Goal: Transaction & Acquisition: Register for event/course

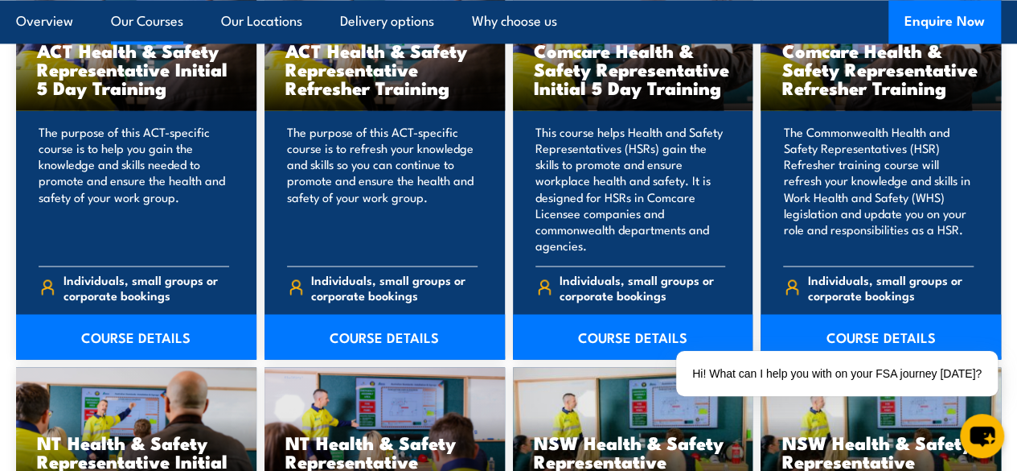
scroll to position [1406, 0]
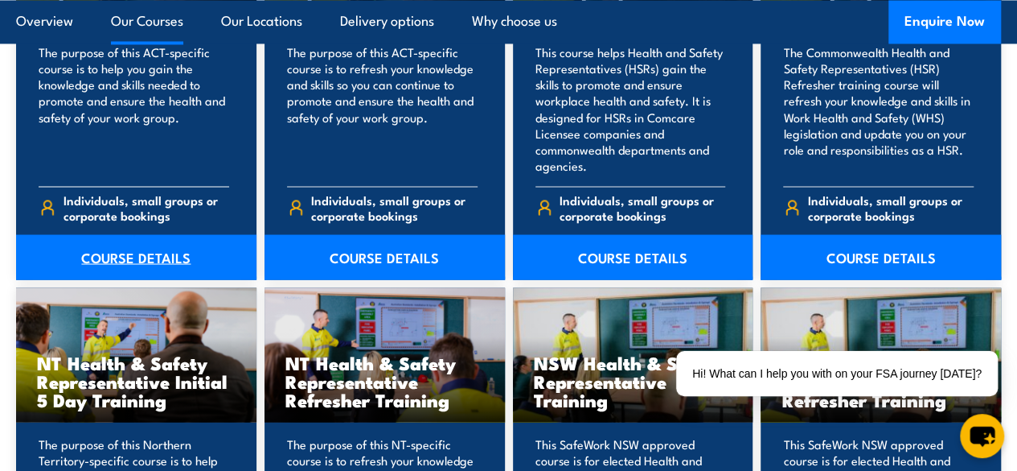
click at [158, 279] on link "COURSE DETAILS" at bounding box center [136, 256] width 240 height 45
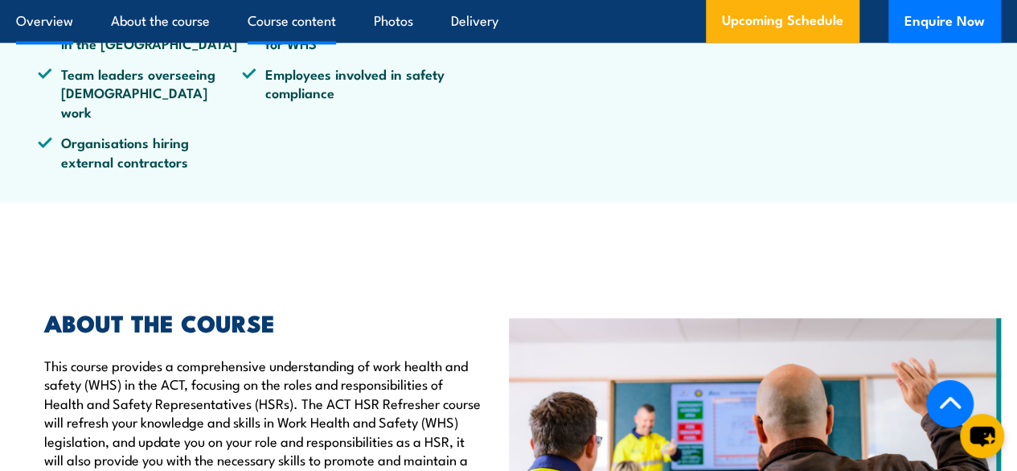
scroll to position [885, 0]
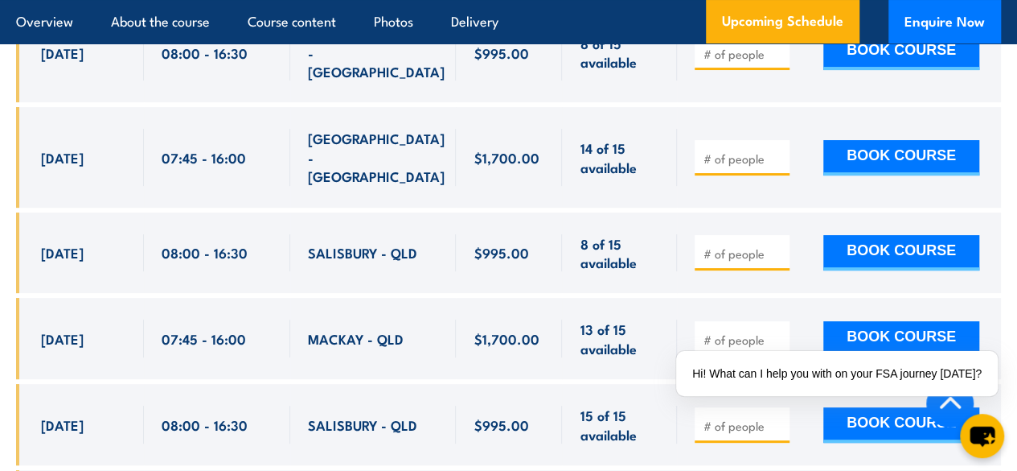
scroll to position [3217, 0]
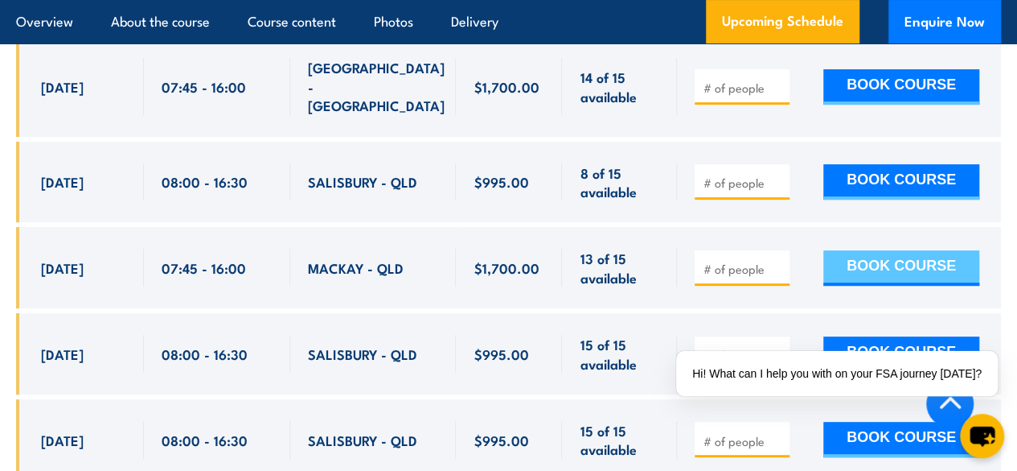
click at [933, 250] on button "BOOK COURSE" at bounding box center [902, 267] width 156 height 35
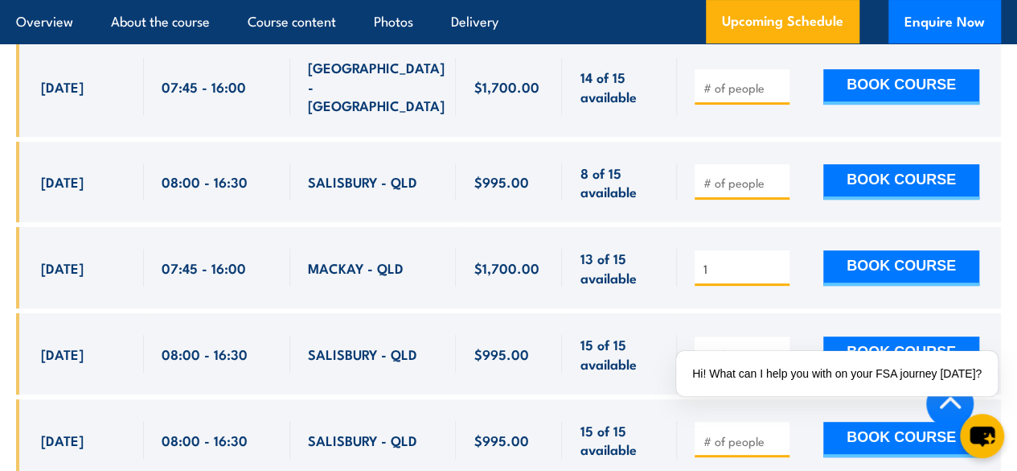
type input "1"
click at [779, 261] on input "1" at bounding box center [744, 269] width 80 height 16
click at [861, 250] on button "BOOK COURSE" at bounding box center [902, 267] width 156 height 35
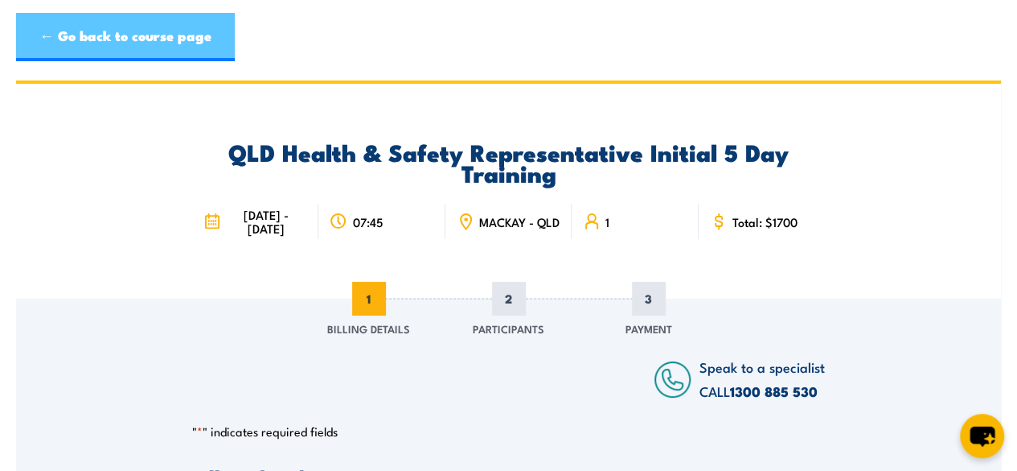
click at [101, 40] on link "← Go back to course page" at bounding box center [125, 37] width 219 height 48
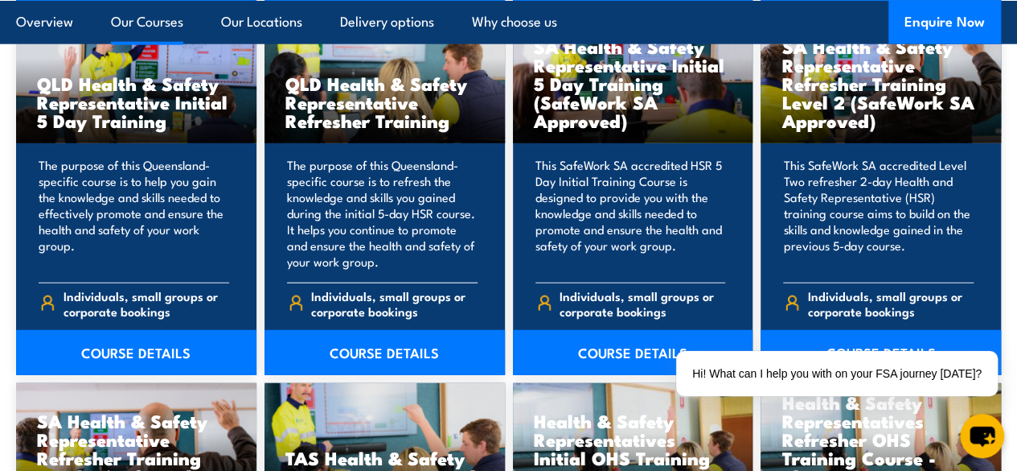
scroll to position [2049, 0]
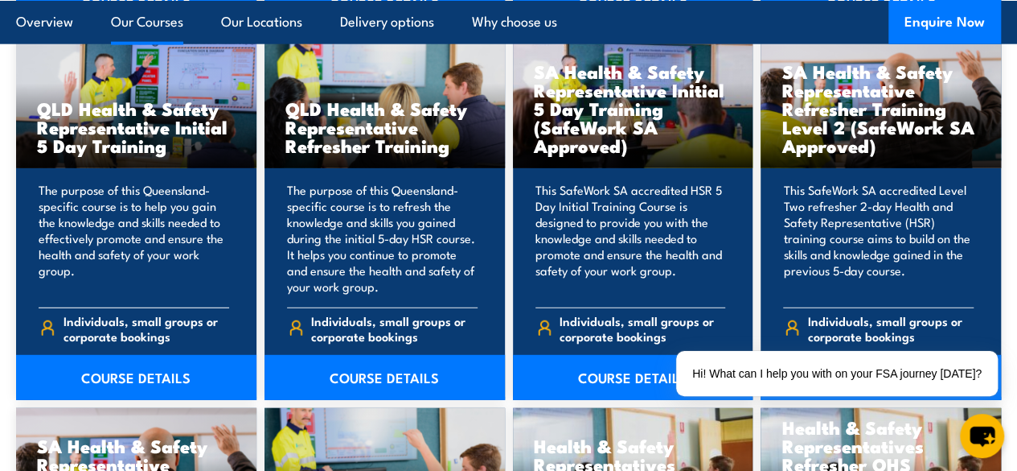
click at [92, 149] on h3 "QLD Health & Safety Representative Initial 5 Day Training" at bounding box center [136, 126] width 199 height 55
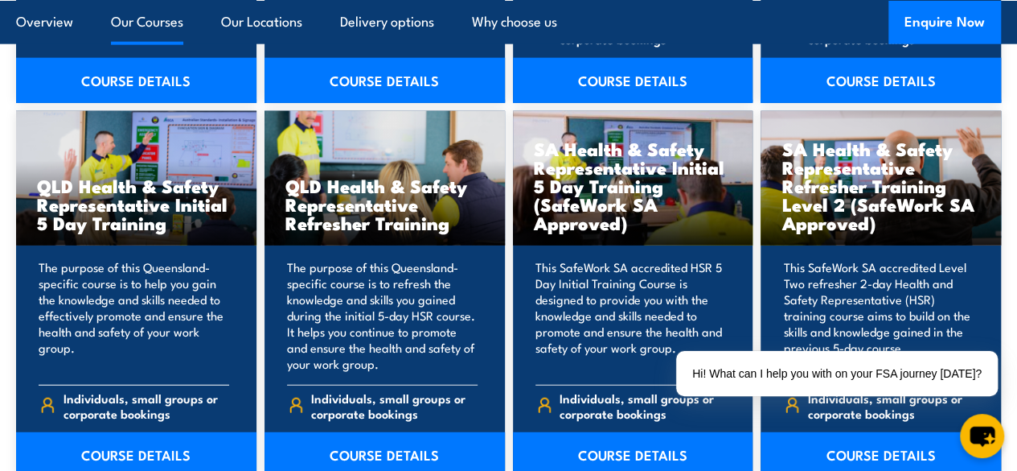
scroll to position [1889, 0]
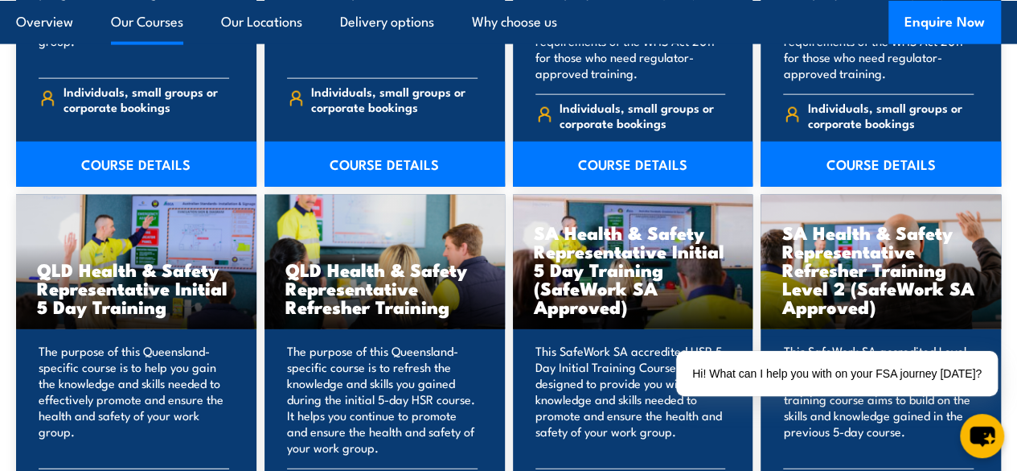
click at [95, 248] on div "QLD Health & Safety Representative Initial 5 Day Training" at bounding box center [136, 262] width 240 height 134
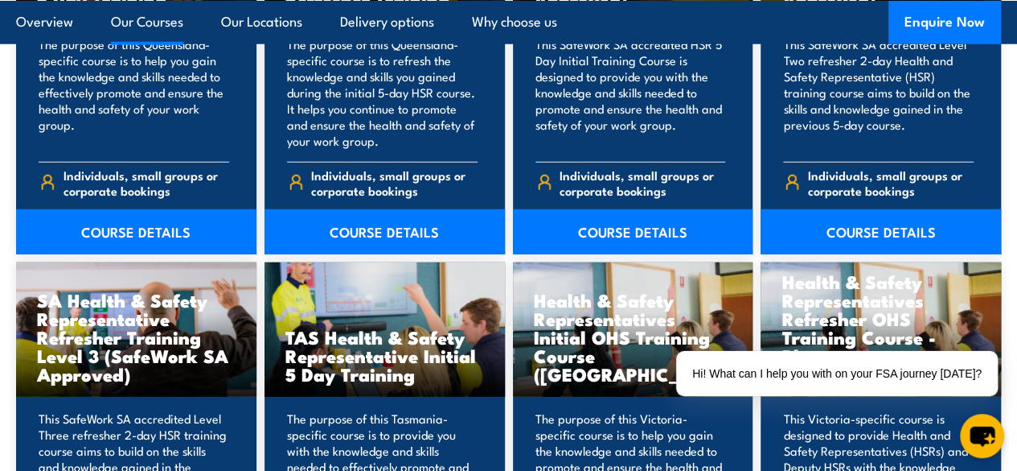
scroll to position [2210, 0]
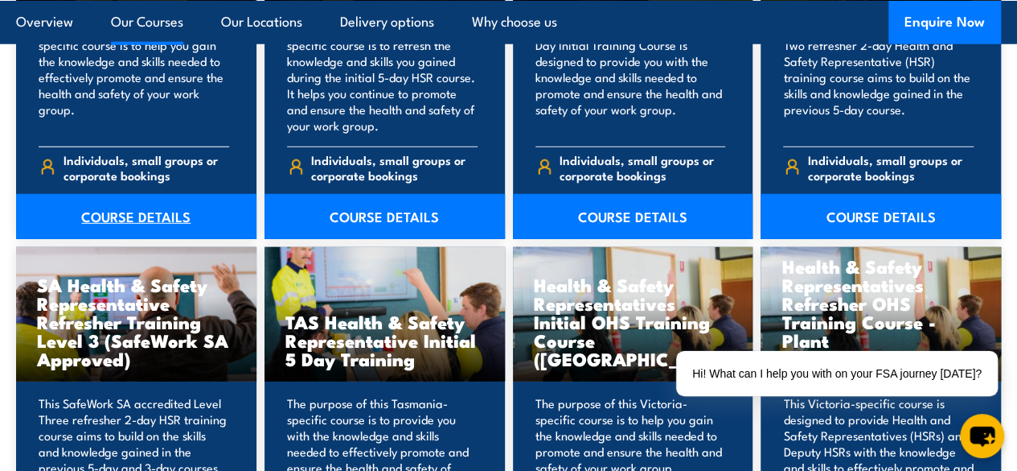
click at [108, 237] on link "COURSE DETAILS" at bounding box center [136, 216] width 240 height 45
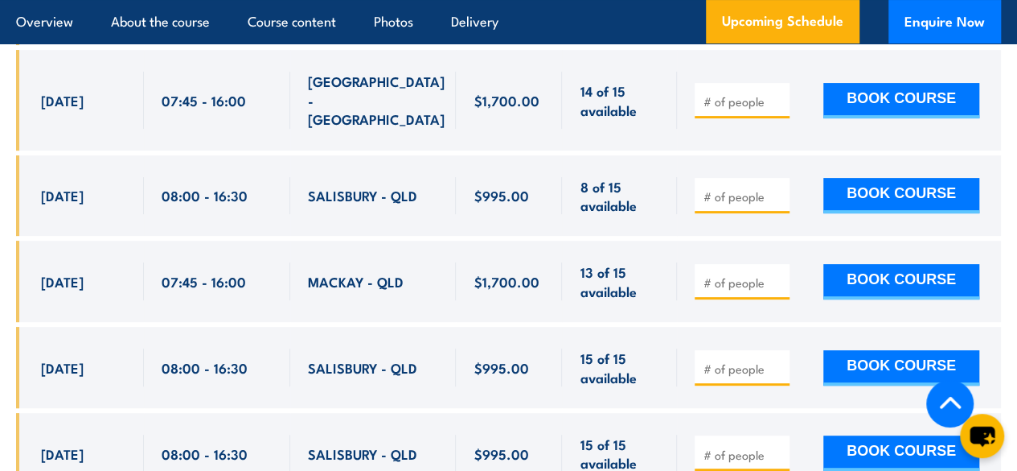
scroll to position [3217, 0]
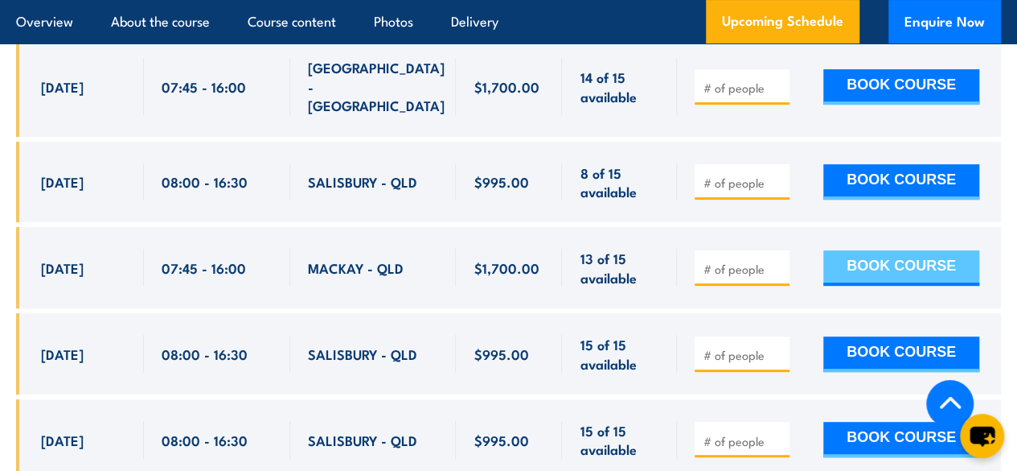
click at [877, 250] on button "BOOK COURSE" at bounding box center [902, 267] width 156 height 35
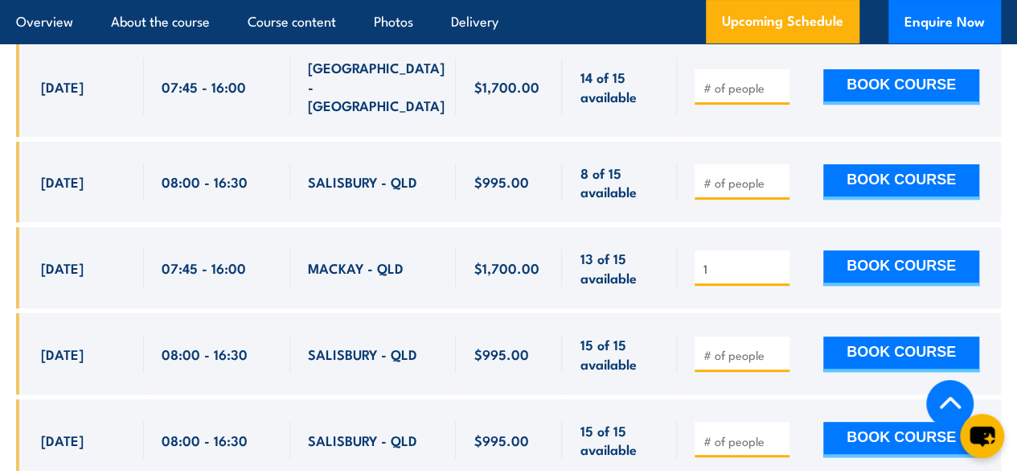
type input "1"
click at [780, 261] on input "1" at bounding box center [744, 269] width 80 height 16
click at [862, 253] on button "BOOK COURSE" at bounding box center [902, 267] width 156 height 35
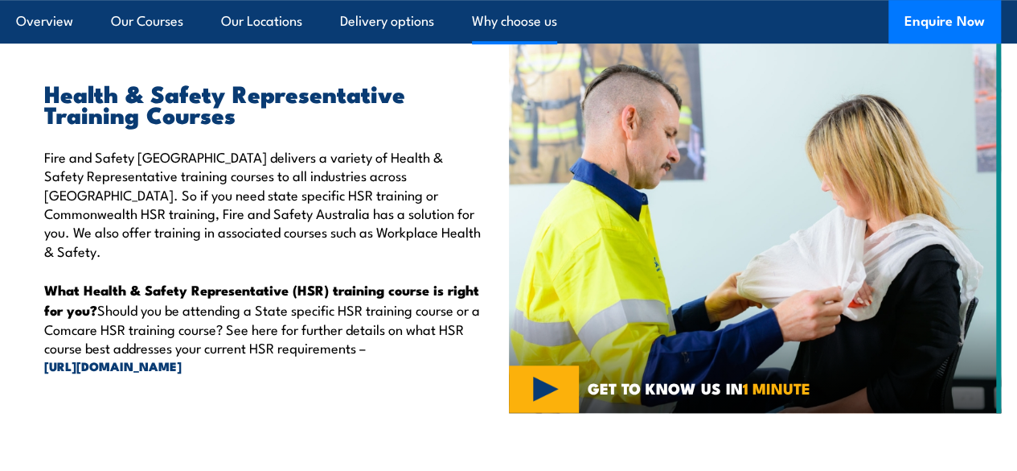
scroll to position [521, 0]
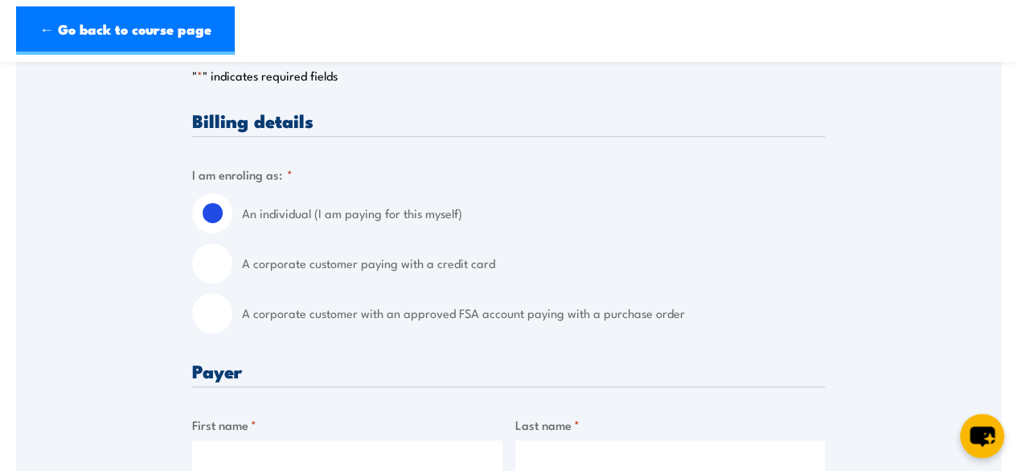
scroll to position [402, 0]
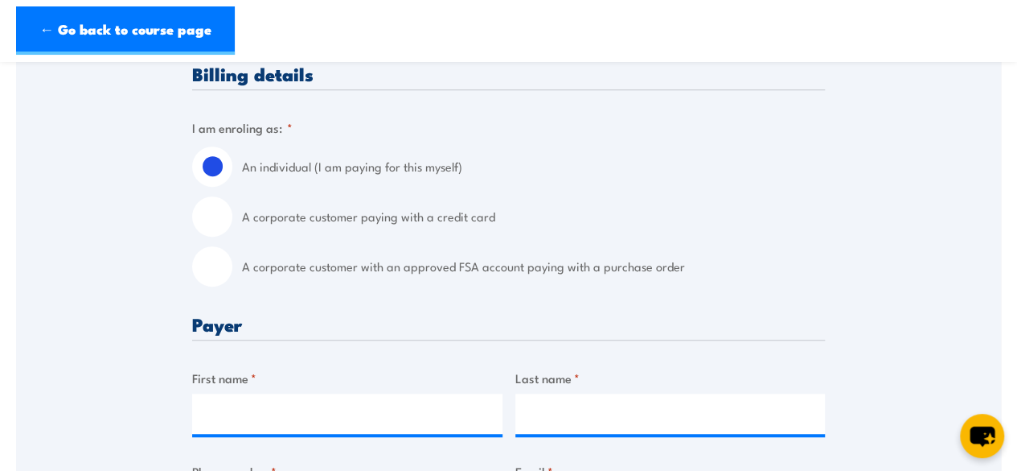
click at [405, 214] on label "A corporate customer paying with a credit card" at bounding box center [533, 216] width 583 height 40
click at [232, 214] on input "A corporate customer paying with a credit card" at bounding box center [212, 216] width 40 height 40
radio input "true"
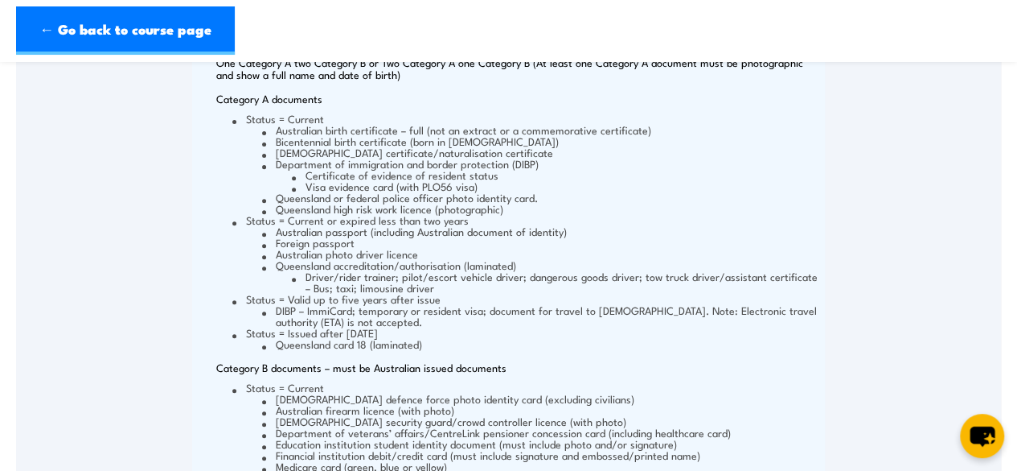
scroll to position [1689, 0]
